Goal: Book appointment/travel/reservation

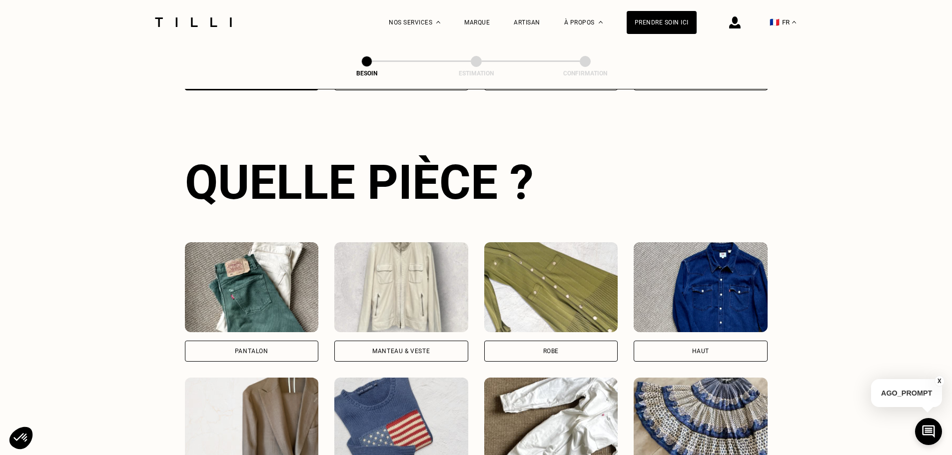
click at [535, 330] on div "Robe" at bounding box center [551, 301] width 134 height 119
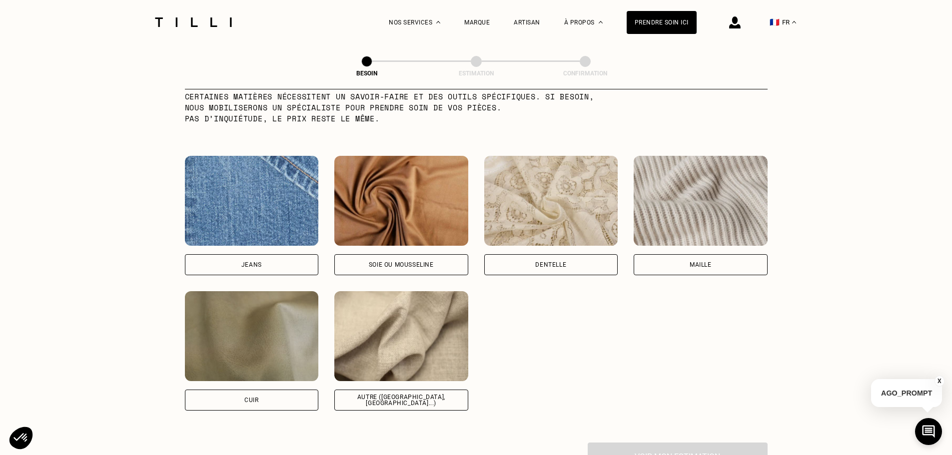
scroll to position [1121, 0]
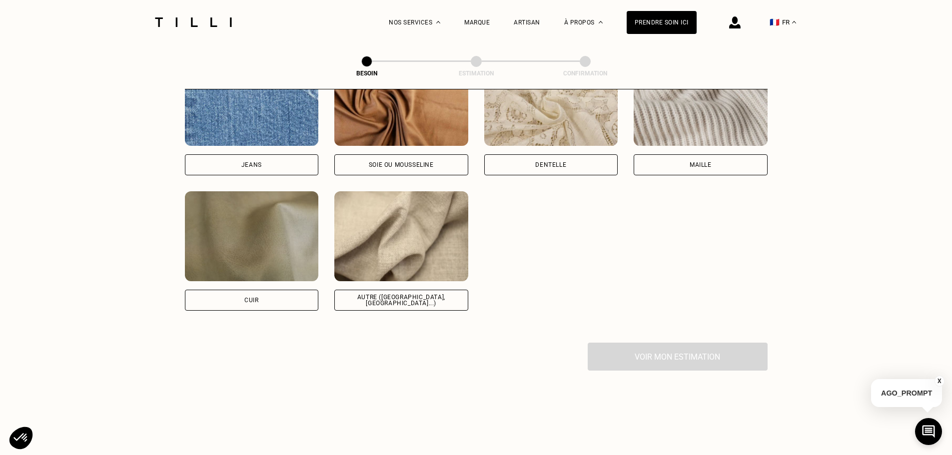
click at [366, 281] on div "Autre ([GEOGRAPHIC_DATA], [GEOGRAPHIC_DATA]...)" at bounding box center [401, 250] width 134 height 119
select select "FR"
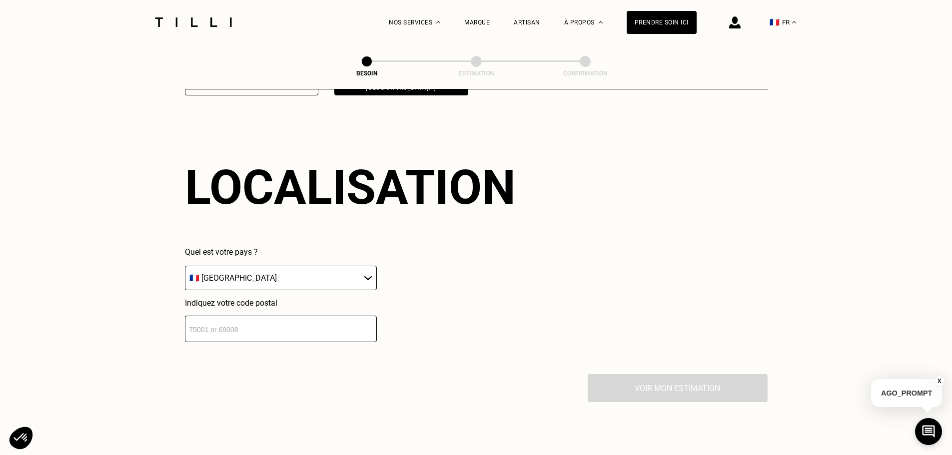
scroll to position [1344, 0]
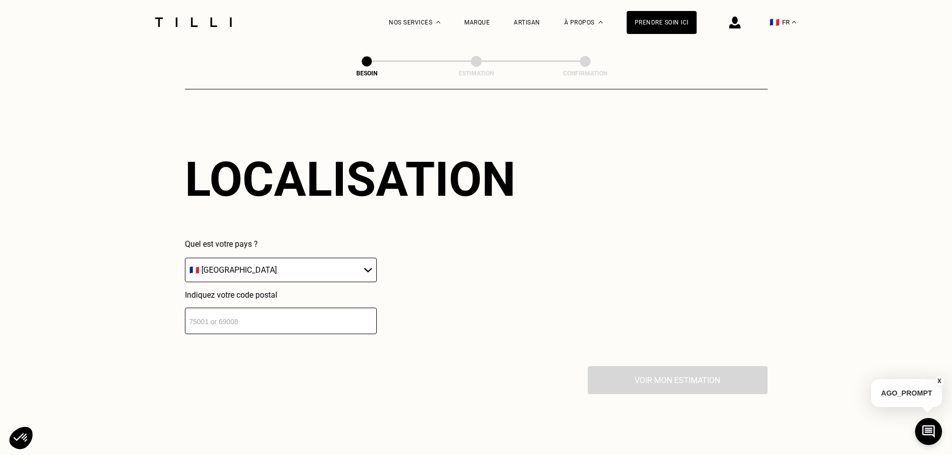
click at [335, 312] on input "number" at bounding box center [281, 321] width 192 height 26
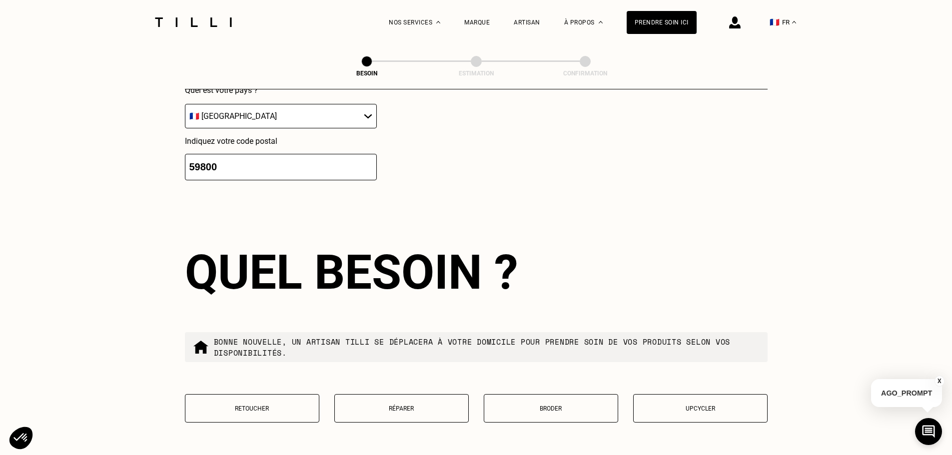
scroll to position [1393, 0]
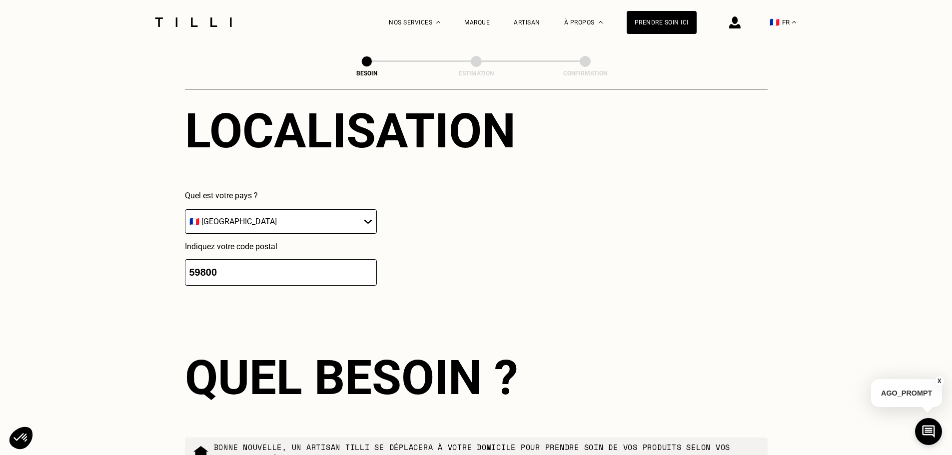
click at [205, 266] on input "59800" at bounding box center [281, 272] width 192 height 26
type input "59000"
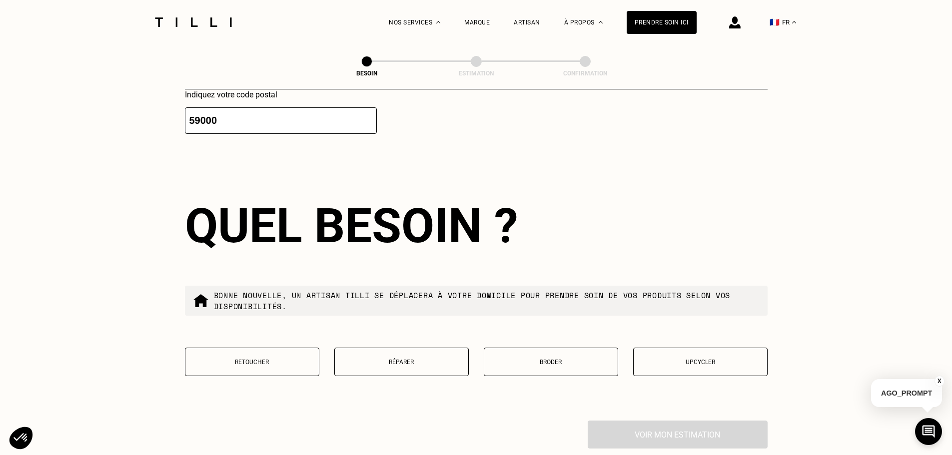
scroll to position [1593, 0]
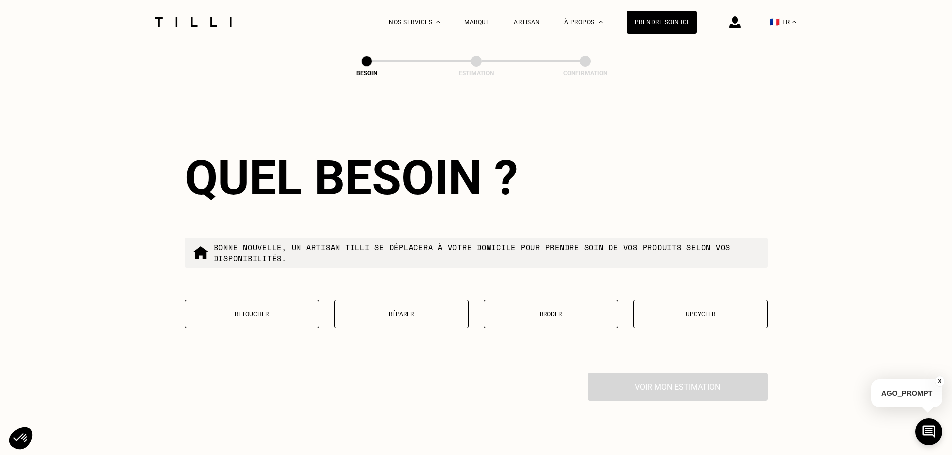
click at [206, 304] on button "Retoucher" at bounding box center [252, 314] width 134 height 28
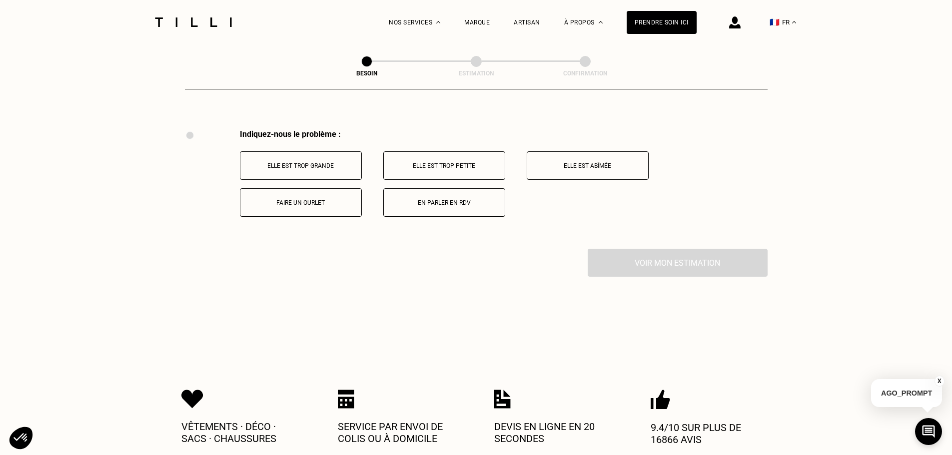
scroll to position [1849, 0]
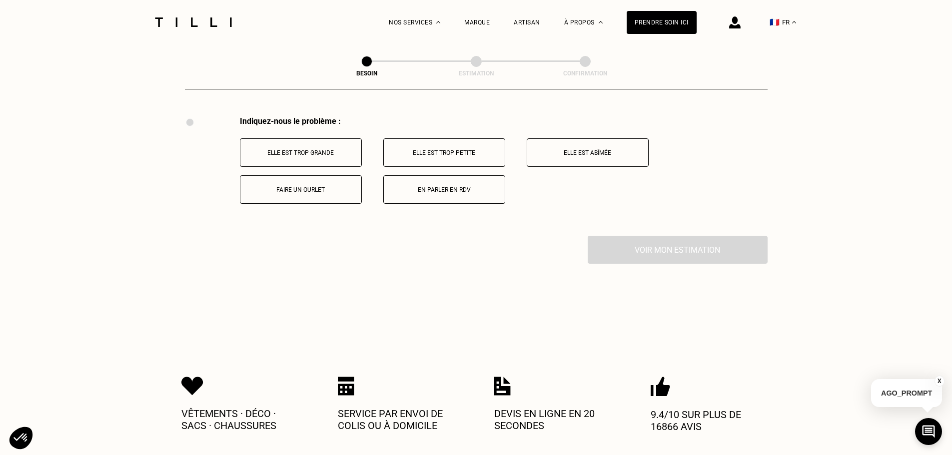
click at [312, 141] on button "Elle est trop grande" at bounding box center [301, 152] width 122 height 28
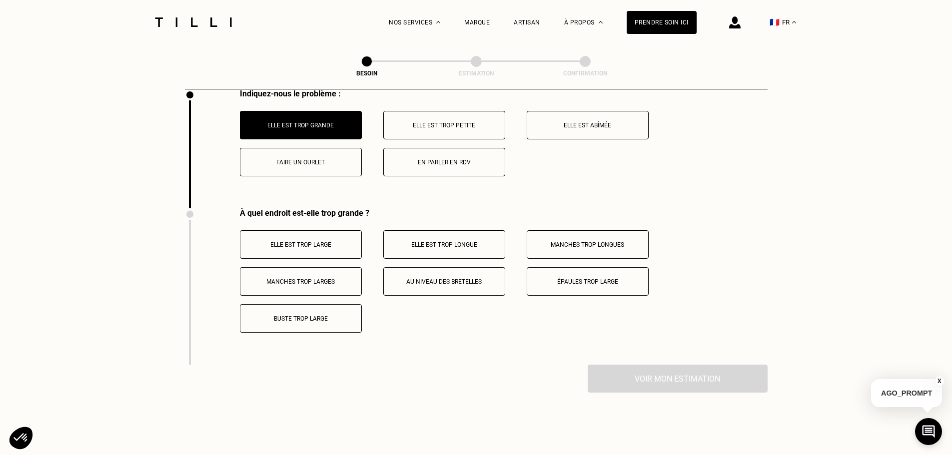
scroll to position [1869, 0]
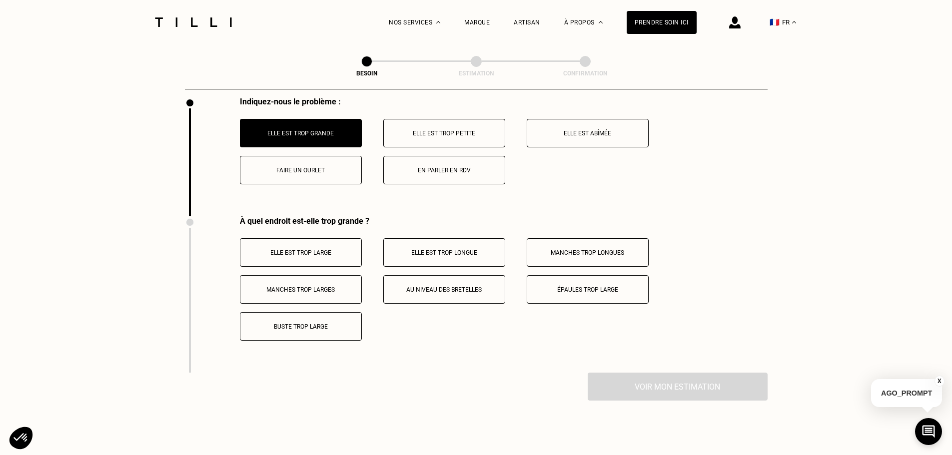
click at [297, 240] on button "Elle est trop large" at bounding box center [301, 252] width 122 height 28
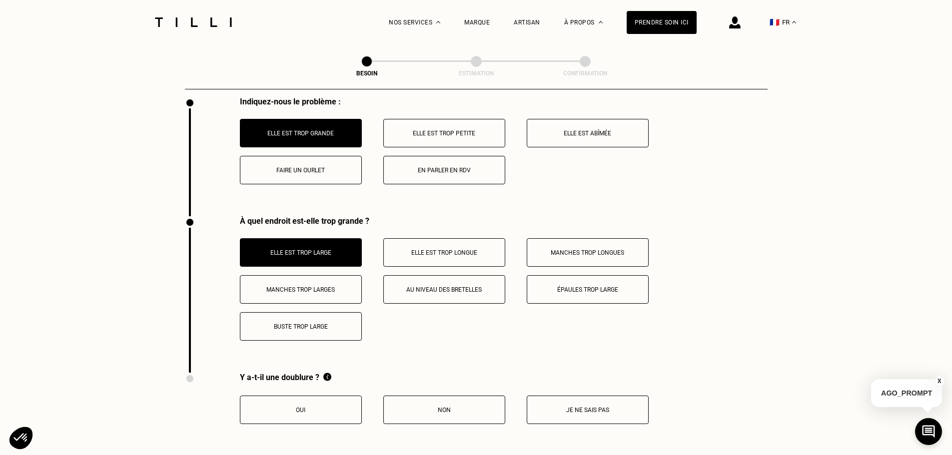
click at [450, 288] on p "Au niveau des bretelles" at bounding box center [444, 289] width 111 height 7
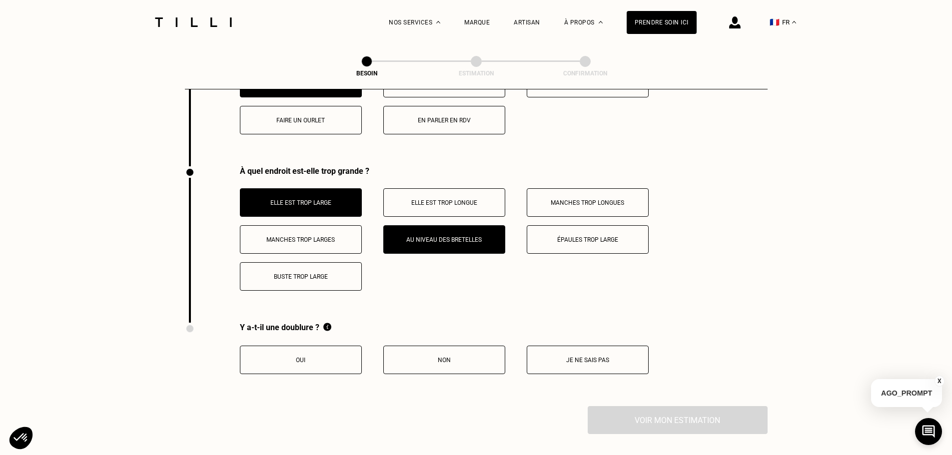
click at [468, 358] on p "Non" at bounding box center [444, 360] width 111 height 7
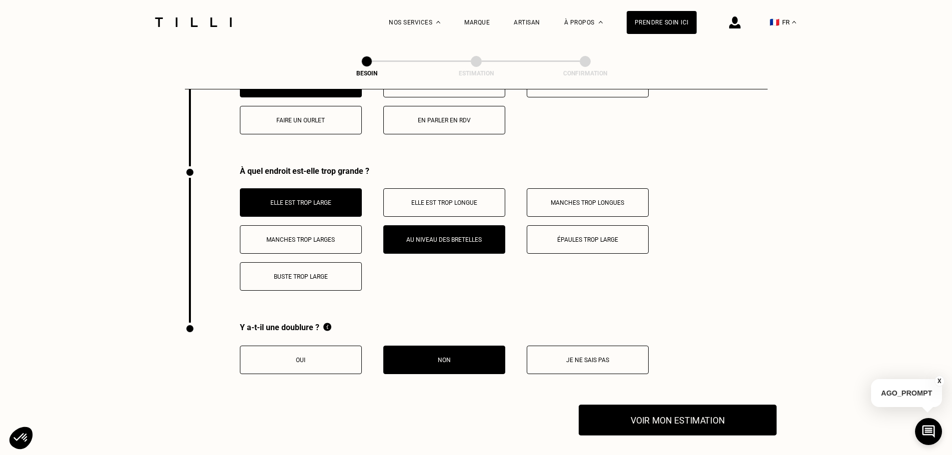
click at [683, 419] on button "Voir mon estimation" at bounding box center [678, 420] width 198 height 31
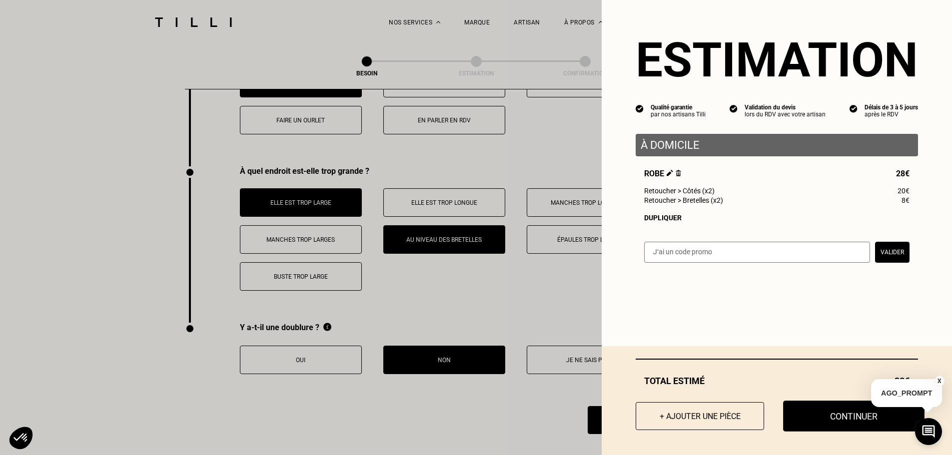
click at [808, 409] on button "Continuer" at bounding box center [853, 416] width 141 height 31
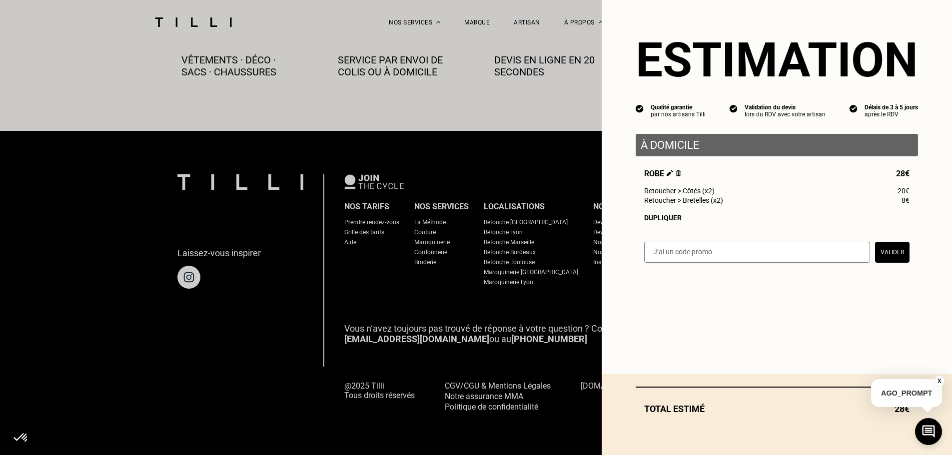
scroll to position [557, 0]
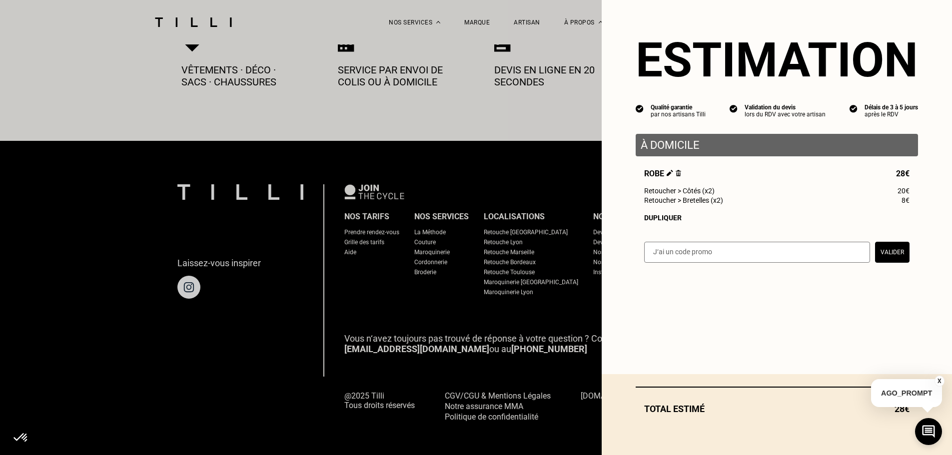
select select "FR"
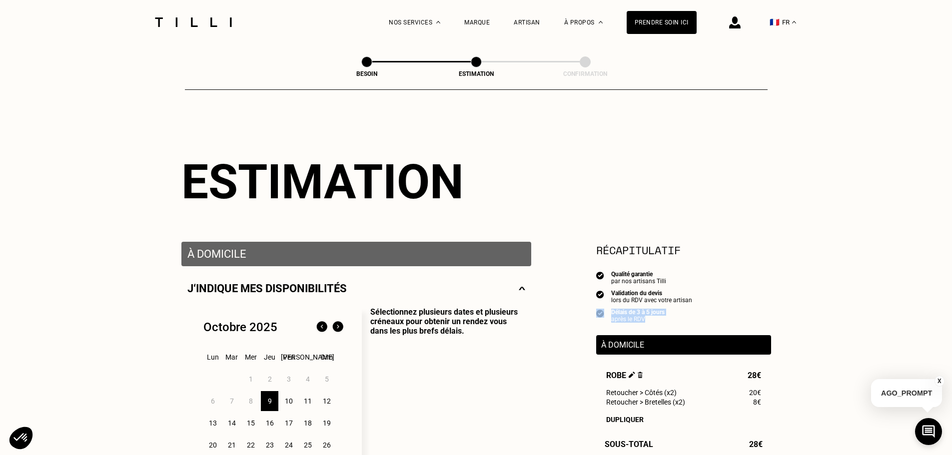
drag, startPoint x: 658, startPoint y: 321, endPoint x: 601, endPoint y: 308, distance: 59.1
click at [601, 308] on div "Qualité garantie par nos artisans Tilli Validation du devis lors du RDV avec vo…" at bounding box center [683, 297] width 175 height 52
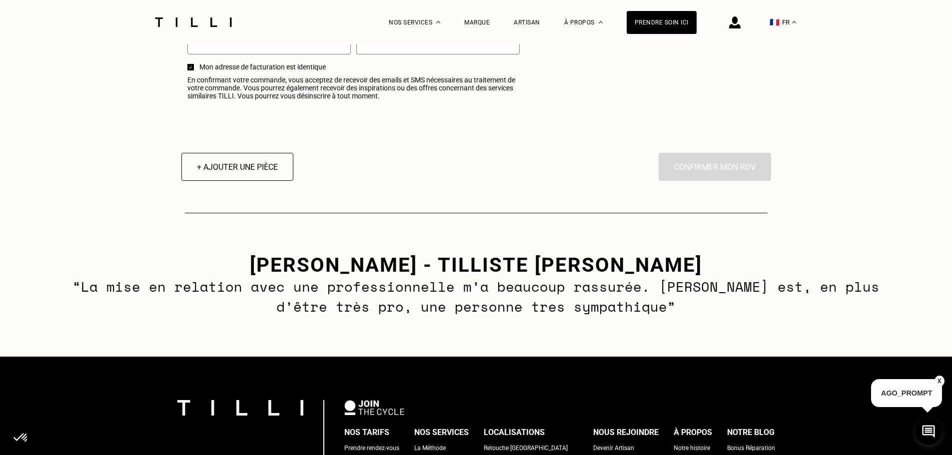
scroll to position [1350, 0]
